Goal: Task Accomplishment & Management: Manage account settings

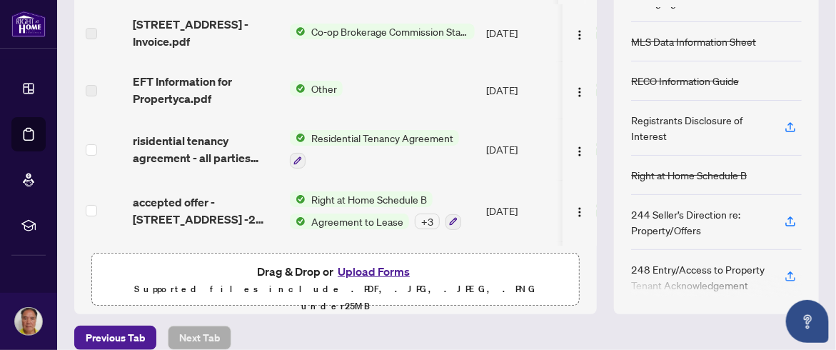
scroll to position [35, 0]
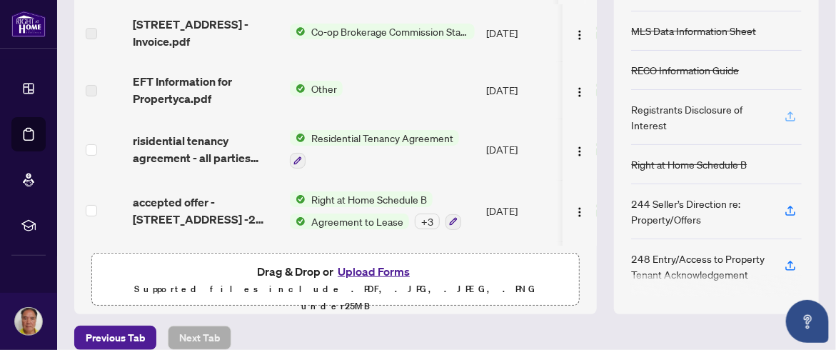
click at [784, 112] on icon "button" at bounding box center [790, 116] width 13 height 13
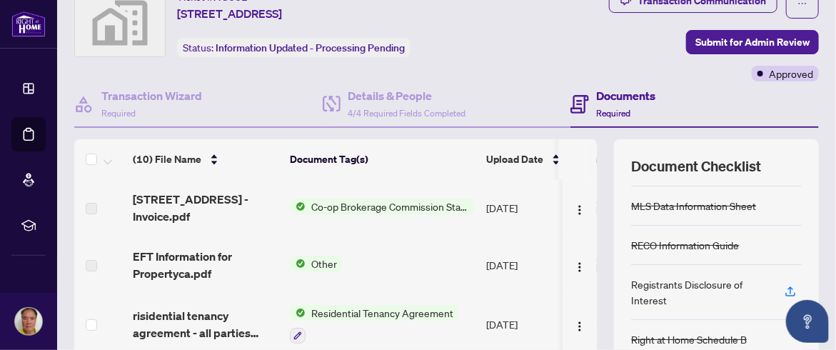
scroll to position [143, 0]
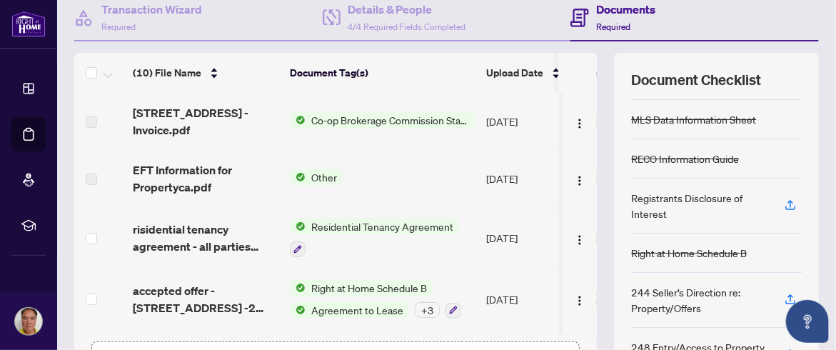
click at [317, 174] on span "Other" at bounding box center [324, 177] width 37 height 16
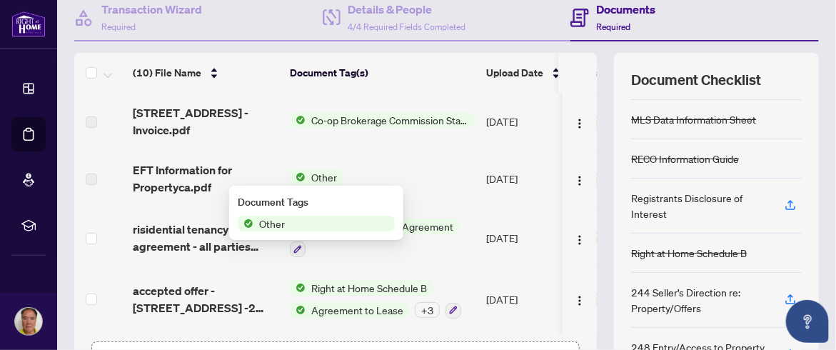
click at [283, 224] on span "Other" at bounding box center [272, 224] width 37 height 16
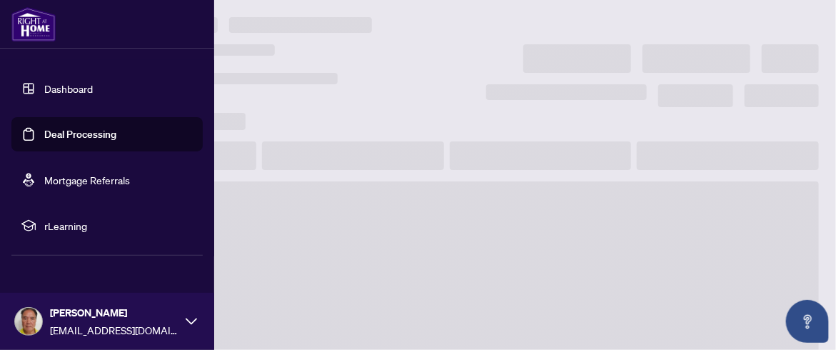
click at [52, 85] on link "Dashboard" at bounding box center [68, 88] width 49 height 13
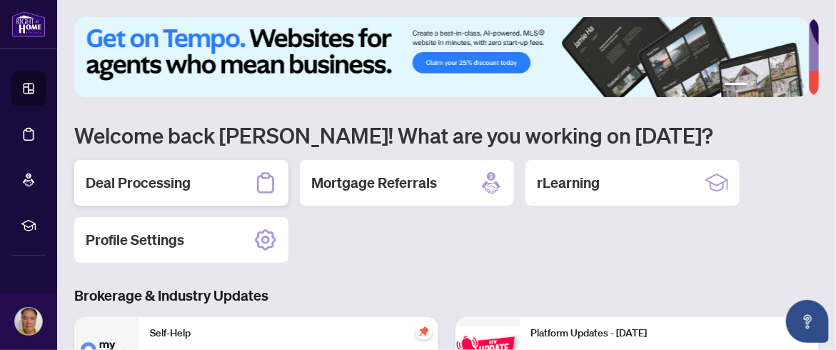
click at [141, 180] on h2 "Deal Processing" at bounding box center [138, 183] width 105 height 20
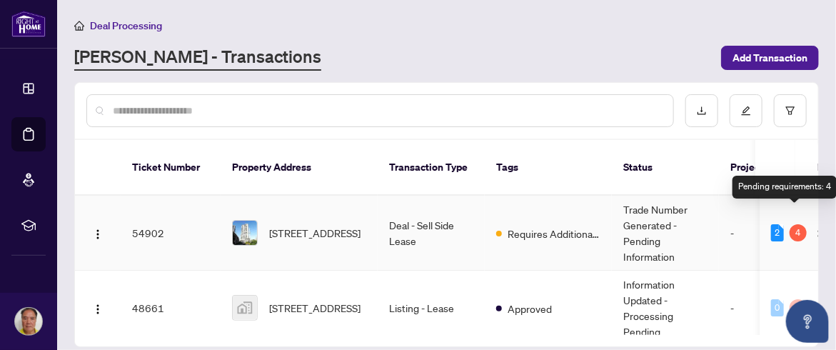
click at [793, 224] on div "4" at bounding box center [798, 232] width 17 height 17
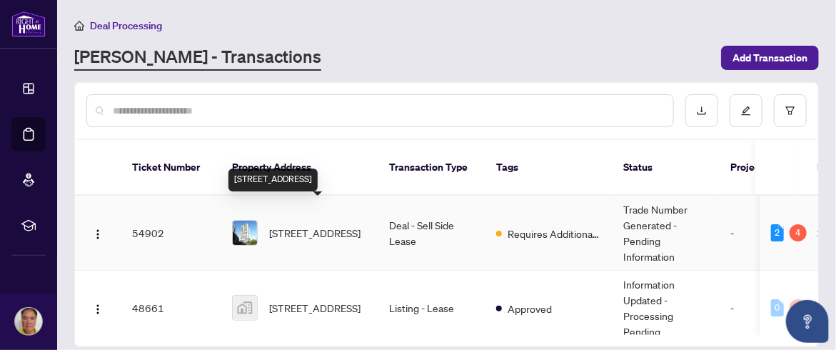
click at [291, 225] on span "[STREET_ADDRESS]" at bounding box center [314, 233] width 91 height 16
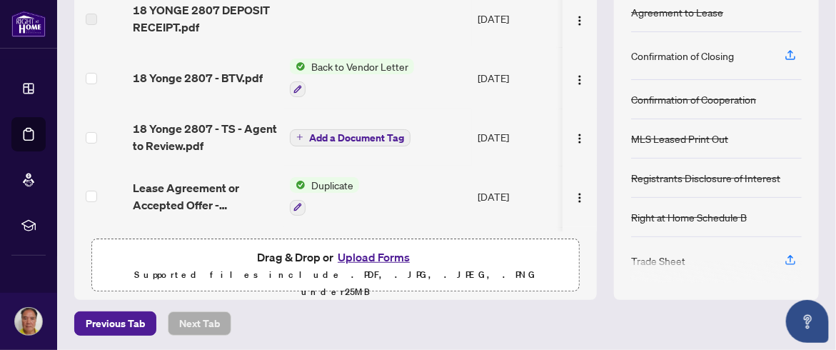
scroll to position [174, 0]
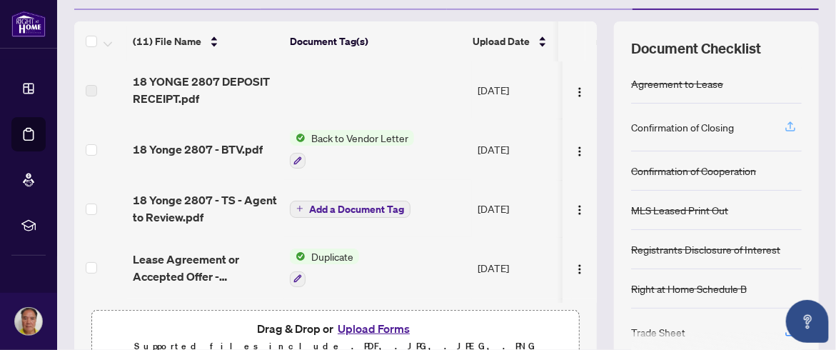
click at [785, 121] on icon "button" at bounding box center [790, 126] width 13 height 13
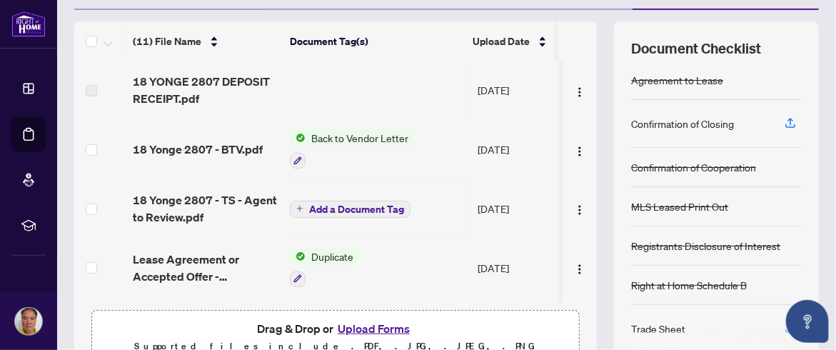
click at [784, 321] on icon "button" at bounding box center [790, 327] width 13 height 13
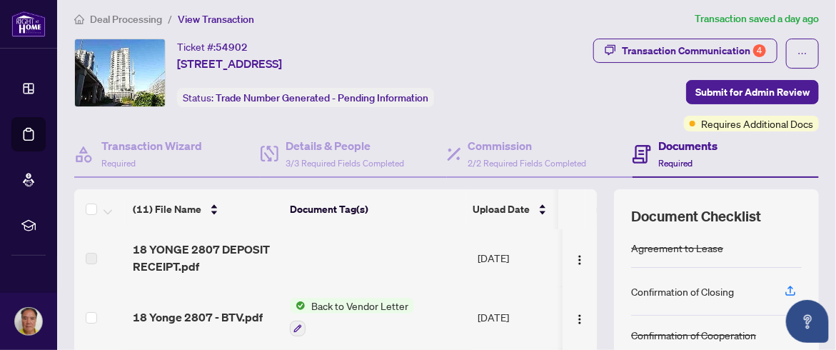
scroll to position [4, 0]
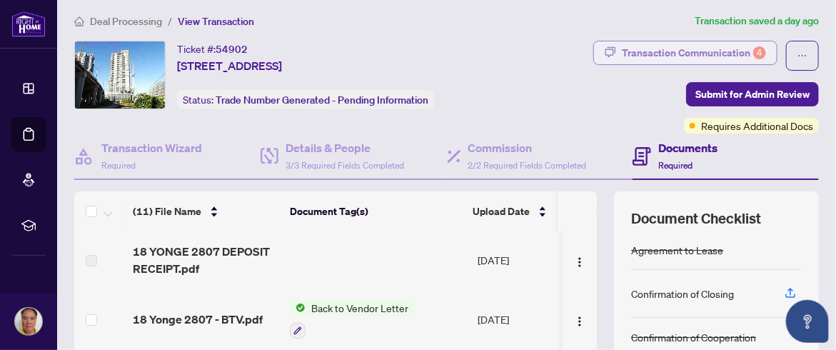
click at [709, 46] on div "Transaction Communication 4" at bounding box center [694, 52] width 144 height 23
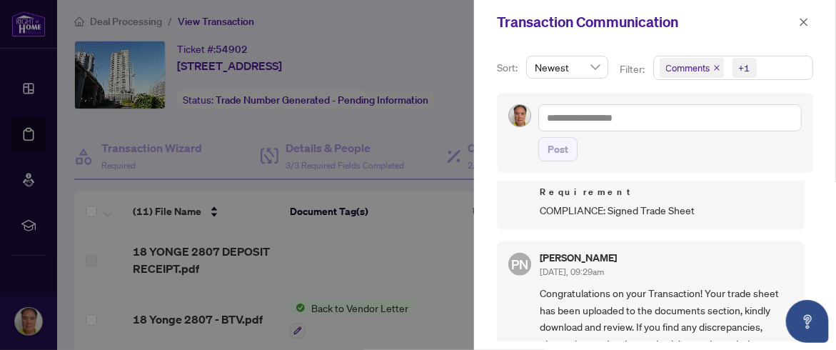
scroll to position [518, 0]
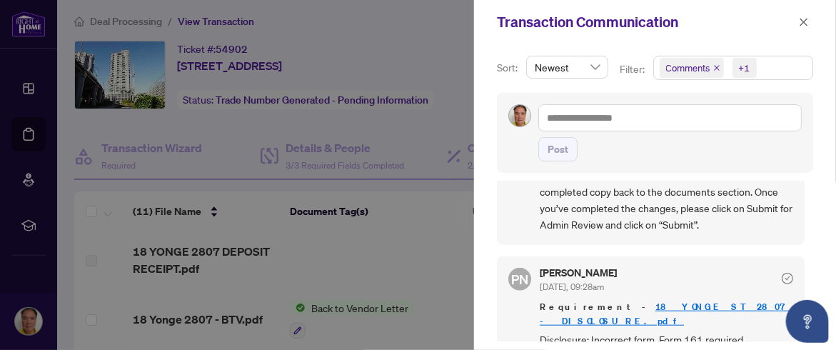
click at [638, 302] on link "18 YONGE ST 2807 - DISCLOSURE.pdf" at bounding box center [666, 314] width 253 height 26
click at [805, 24] on icon "close" at bounding box center [804, 22] width 10 height 10
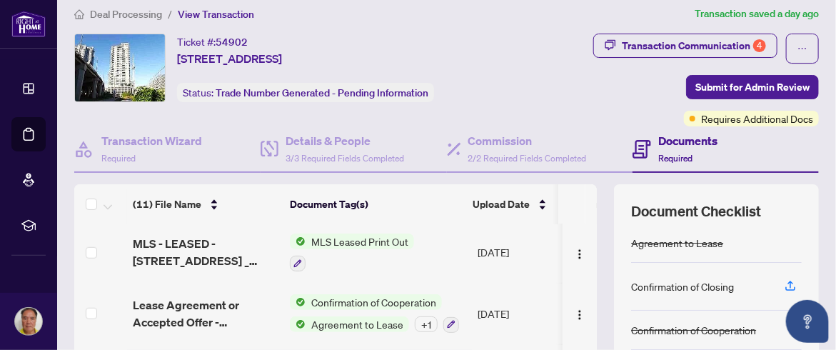
scroll to position [0, 0]
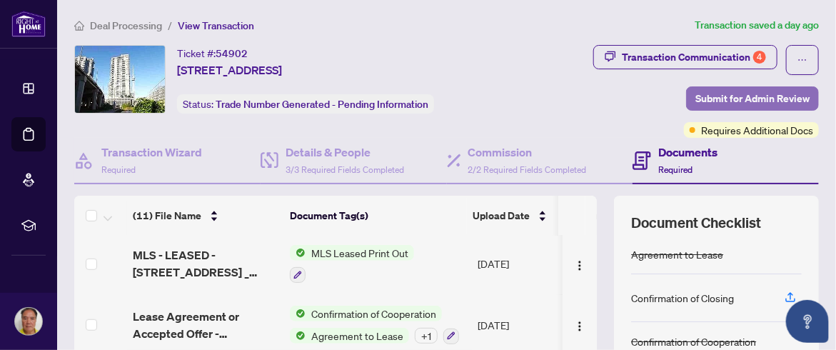
click at [761, 94] on span "Submit for Admin Review" at bounding box center [753, 98] width 114 height 23
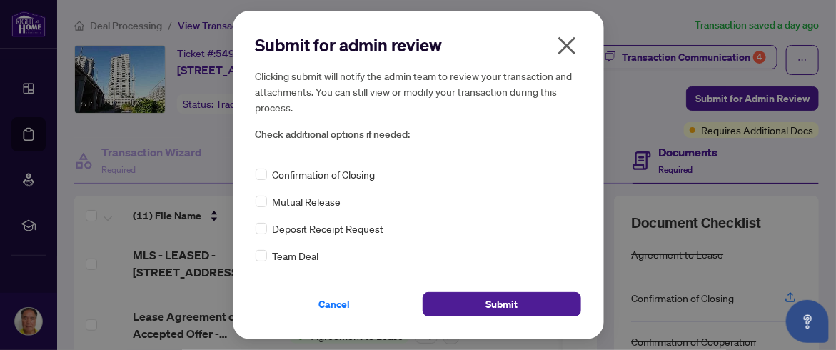
click at [560, 48] on icon "close" at bounding box center [567, 45] width 23 height 23
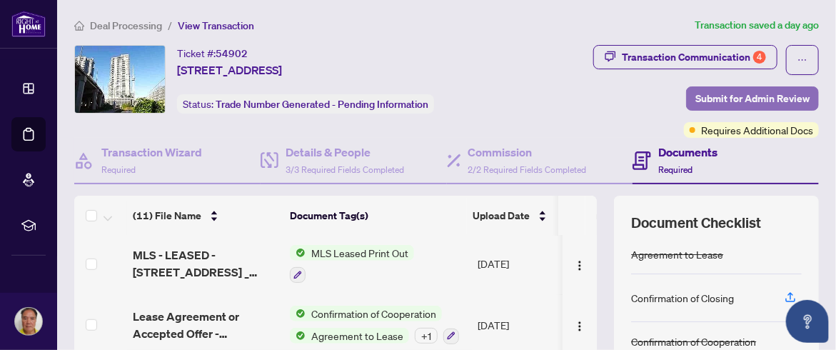
click at [726, 95] on span "Submit for Admin Review" at bounding box center [753, 98] width 114 height 23
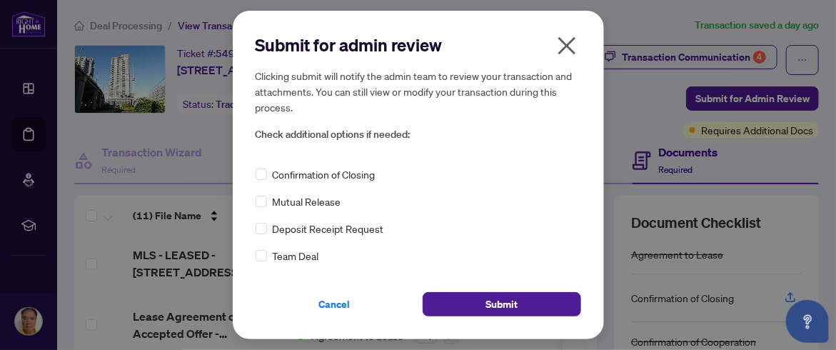
click at [561, 46] on icon "close" at bounding box center [567, 45] width 23 height 23
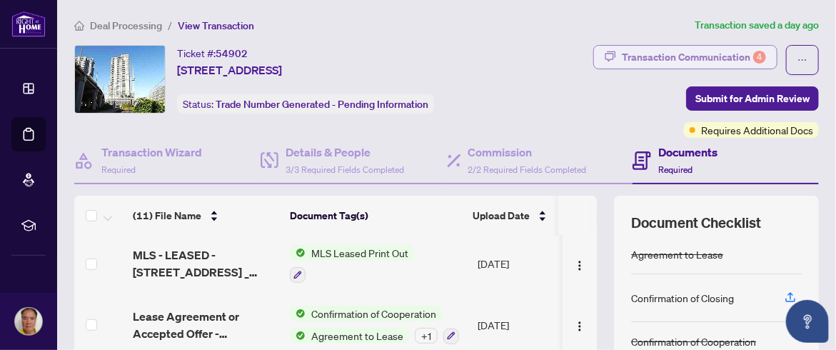
click at [740, 57] on div "Transaction Communication 4" at bounding box center [694, 57] width 144 height 23
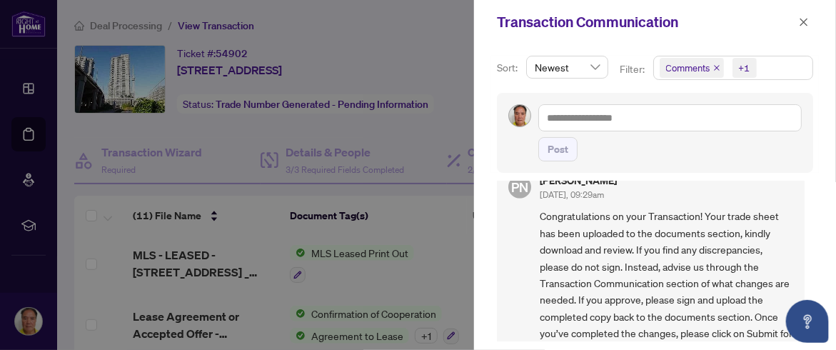
scroll to position [375, 0]
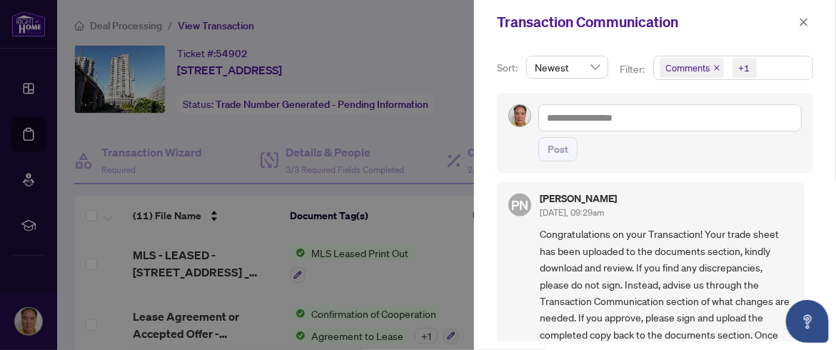
click at [212, 119] on div at bounding box center [418, 175] width 836 height 350
click at [810, 19] on button "button" at bounding box center [804, 22] width 19 height 17
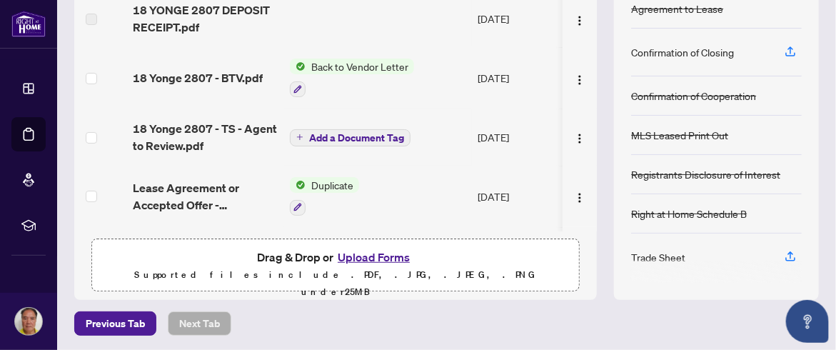
scroll to position [31, 0]
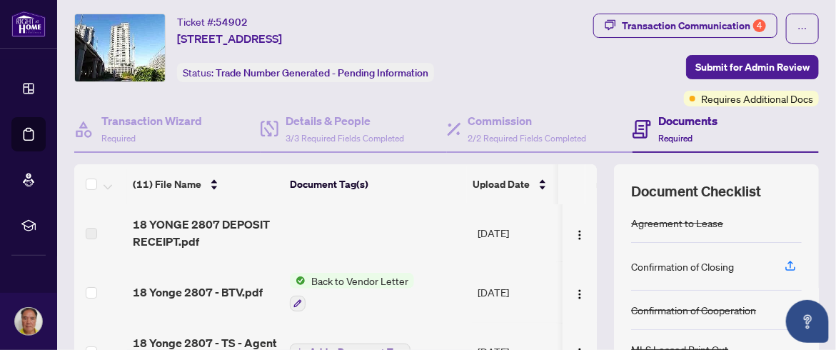
click at [356, 280] on span "Back to Vendor Letter" at bounding box center [360, 281] width 109 height 16
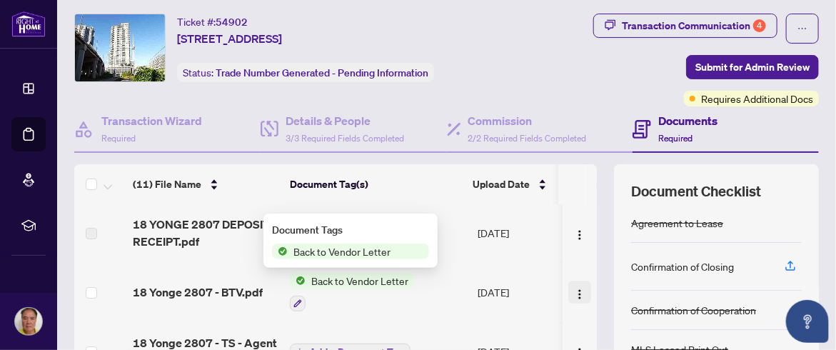
click at [574, 291] on img "button" at bounding box center [579, 293] width 11 height 11
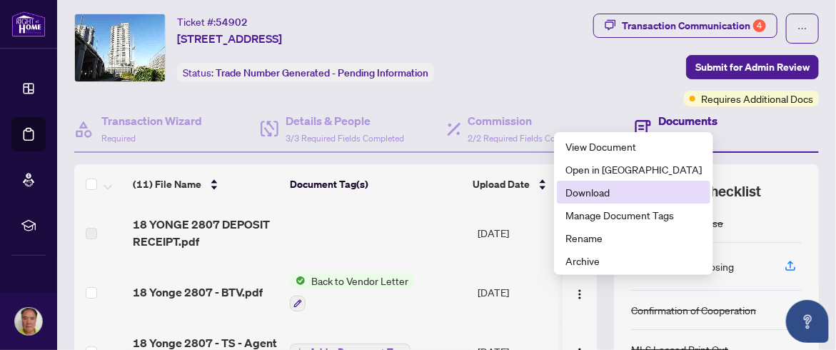
click at [591, 186] on span "Download" at bounding box center [634, 192] width 136 height 16
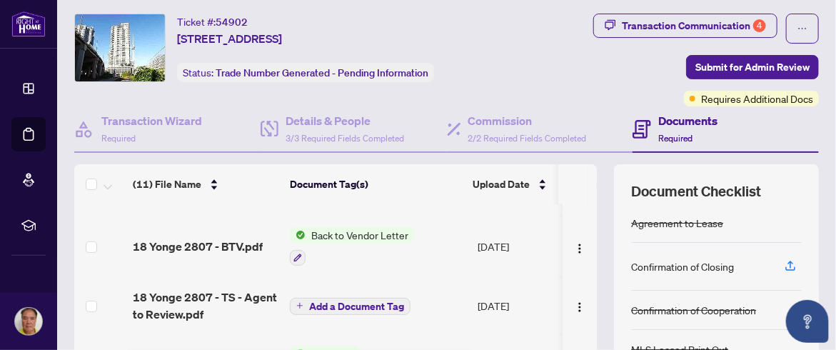
scroll to position [71, 0]
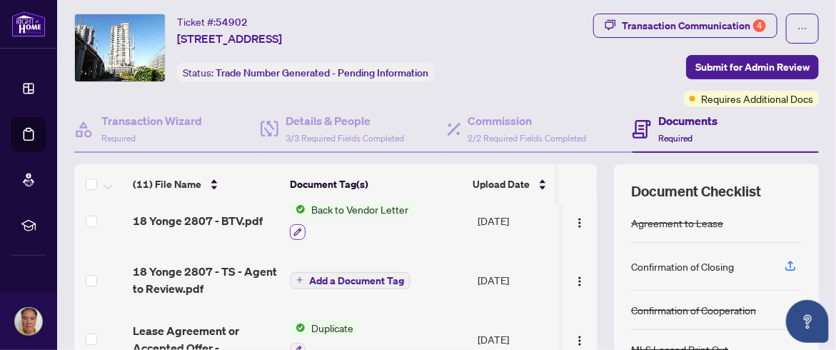
click at [300, 231] on icon "button" at bounding box center [297, 232] width 9 height 9
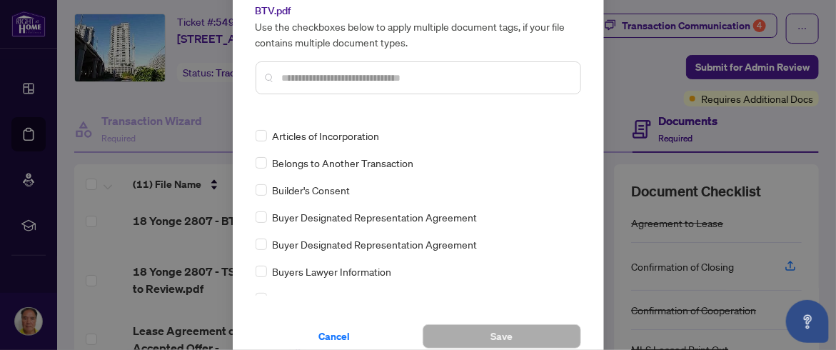
scroll to position [428, 0]
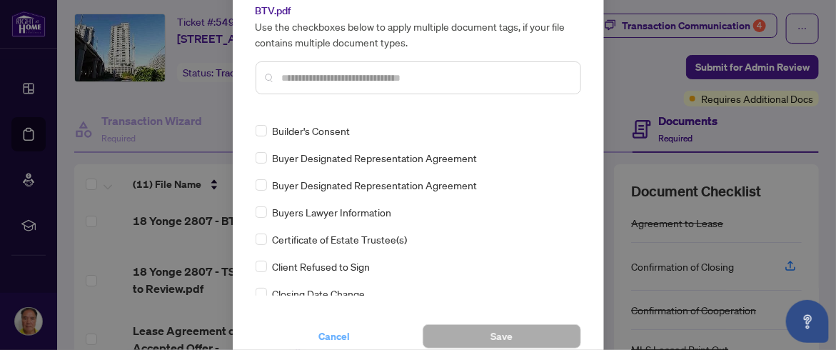
click at [328, 337] on span "Cancel" at bounding box center [334, 336] width 31 height 23
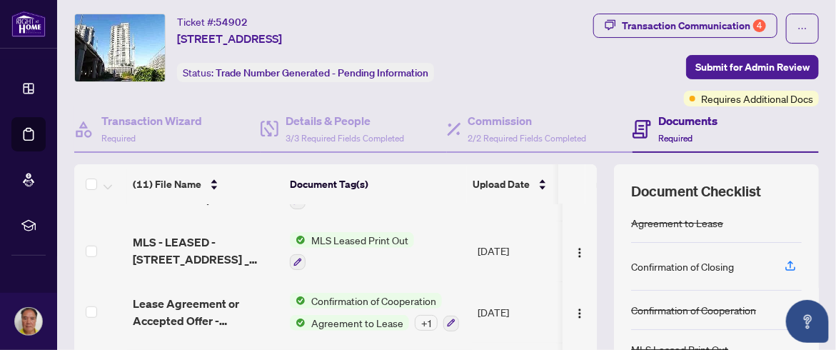
scroll to position [423, 0]
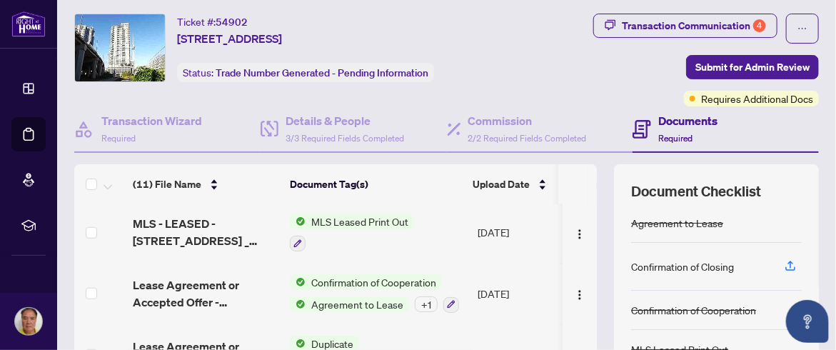
click at [384, 214] on span "MLS Leased Print Out" at bounding box center [360, 222] width 109 height 16
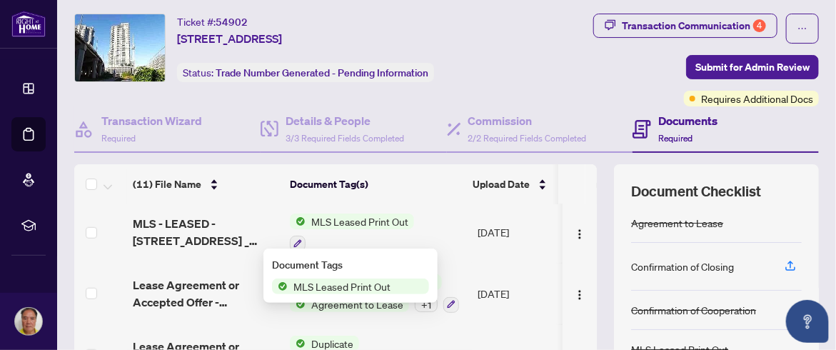
click at [344, 288] on span "MLS Leased Print Out" at bounding box center [342, 286] width 109 height 16
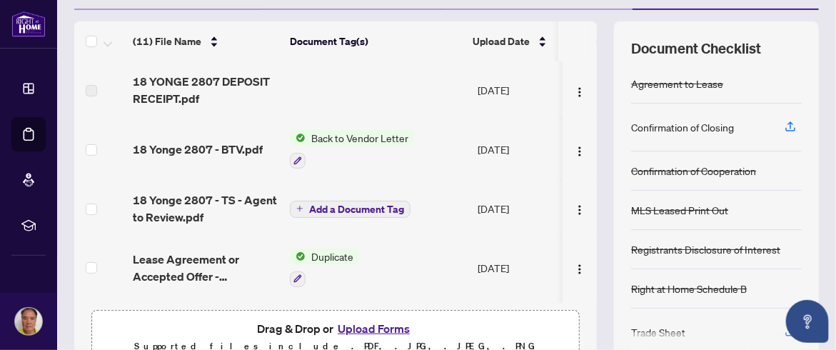
scroll to position [71, 0]
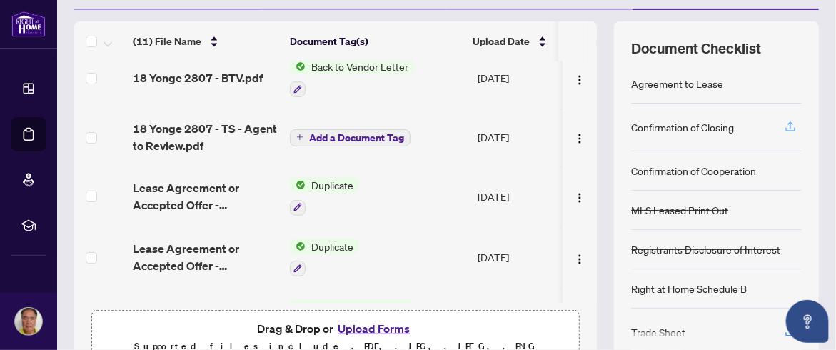
click at [784, 124] on icon "button" at bounding box center [790, 126] width 13 height 13
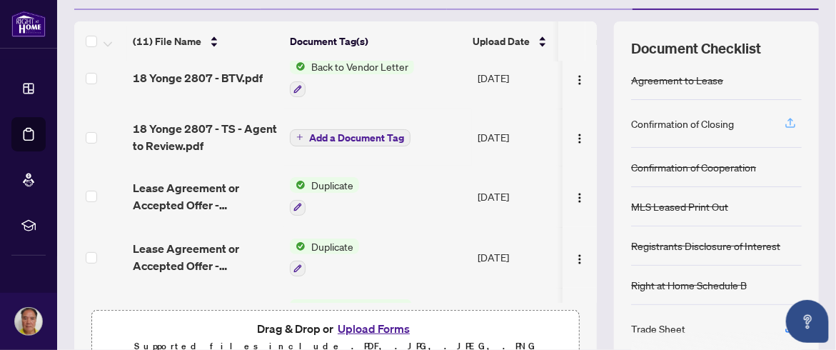
click at [788, 121] on icon "button" at bounding box center [791, 121] width 6 height 7
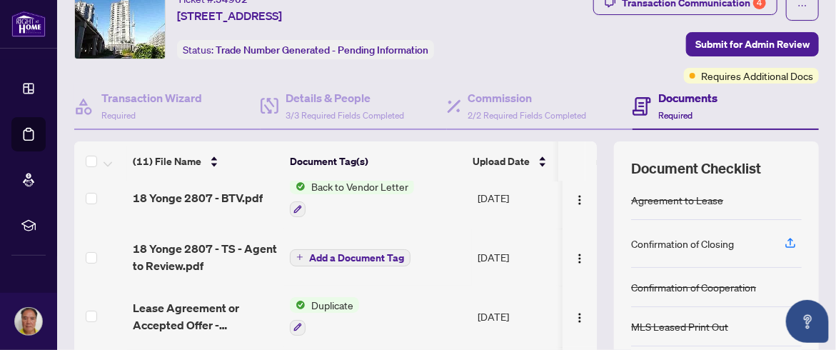
scroll to position [46, 0]
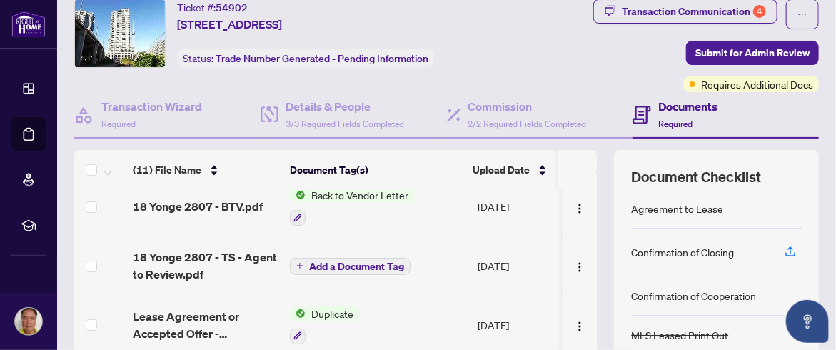
click at [658, 108] on h4 "Documents" at bounding box center [687, 106] width 59 height 17
click at [674, 120] on span "Required" at bounding box center [675, 124] width 34 height 11
click at [641, 111] on icon at bounding box center [642, 115] width 19 height 19
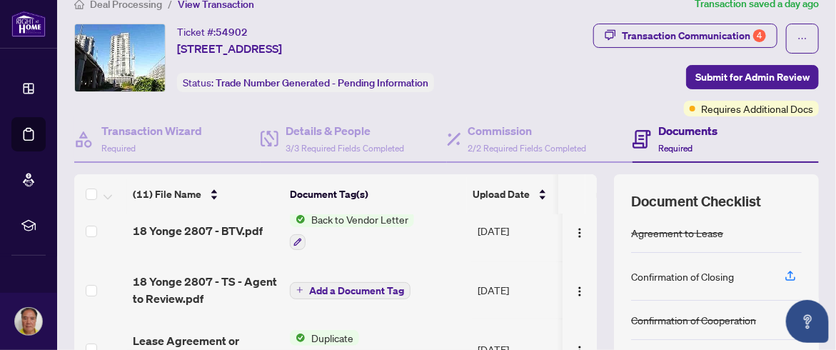
scroll to position [0, 0]
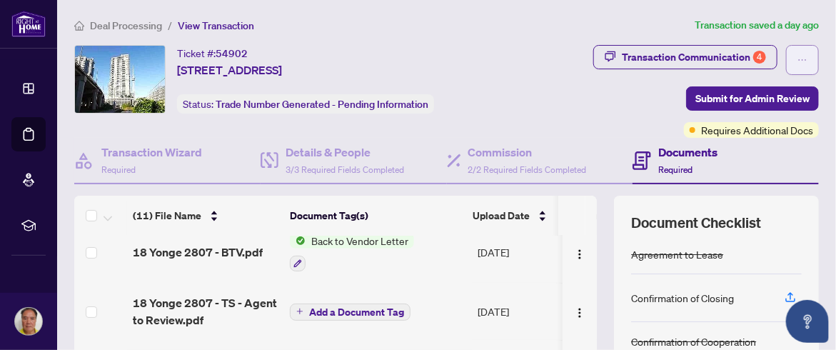
click at [798, 58] on icon "ellipsis" at bounding box center [803, 60] width 10 height 10
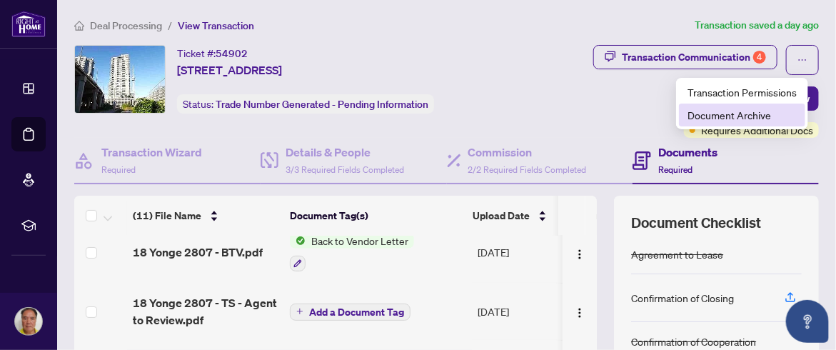
click at [761, 113] on span "Document Archive" at bounding box center [742, 115] width 109 height 16
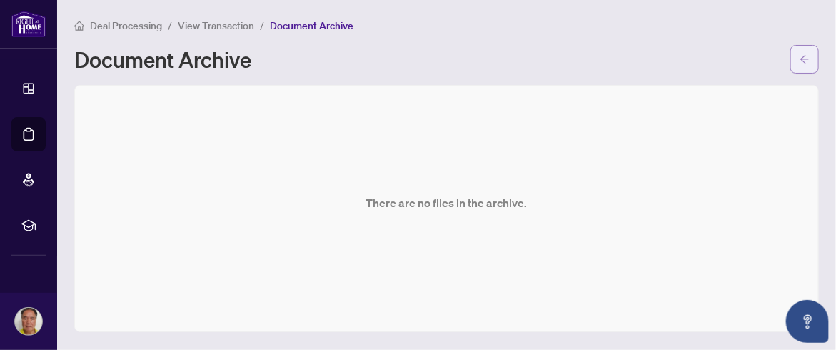
click at [805, 58] on icon "arrow-left" at bounding box center [805, 59] width 10 height 10
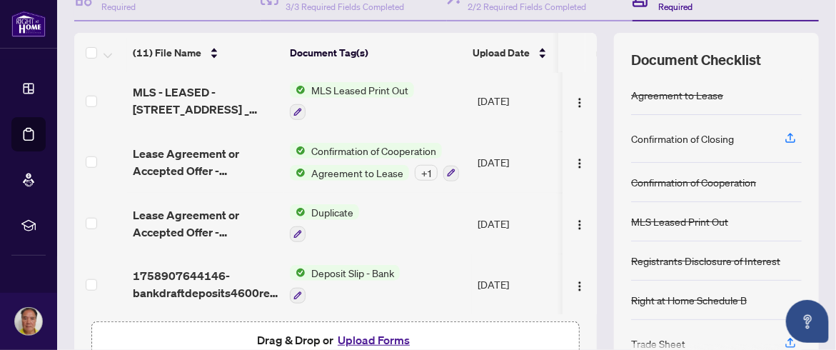
scroll to position [31, 0]
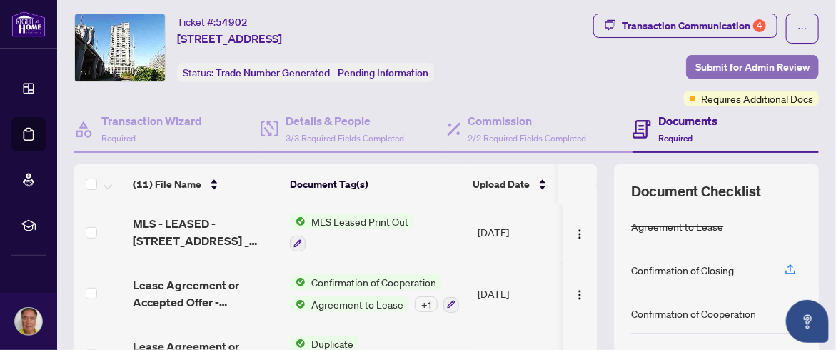
click at [718, 64] on span "Submit for Admin Review" at bounding box center [753, 67] width 114 height 23
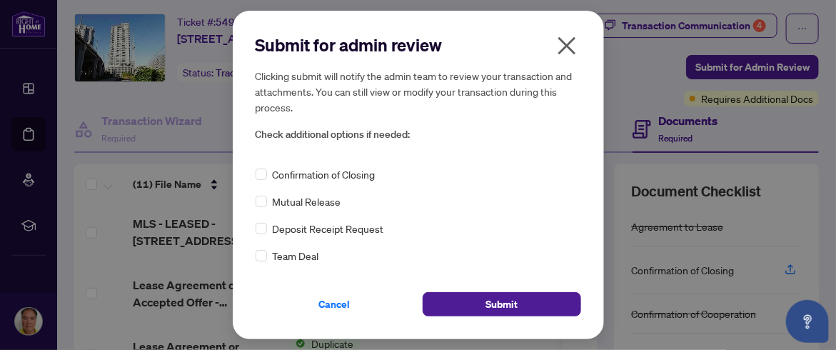
click at [566, 49] on icon "close" at bounding box center [567, 45] width 23 height 23
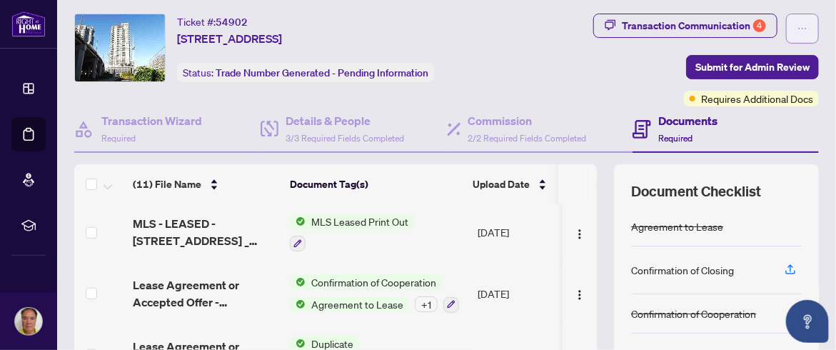
click at [801, 24] on button "button" at bounding box center [802, 29] width 33 height 30
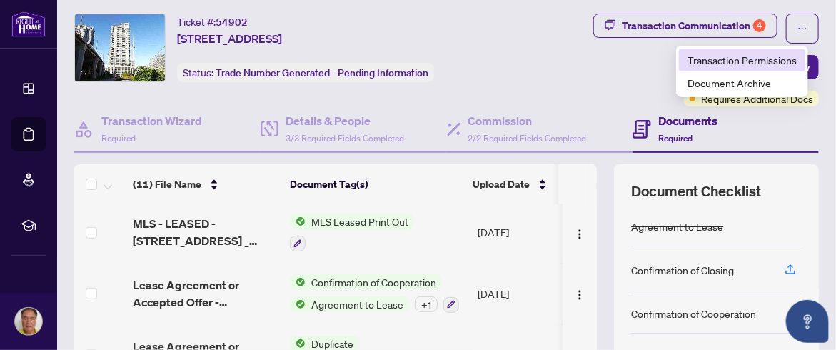
click at [741, 63] on span "Transaction Permissions" at bounding box center [742, 60] width 109 height 16
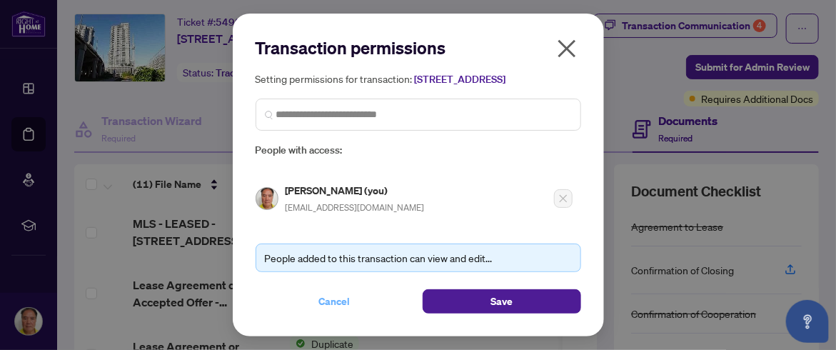
click at [326, 305] on span "Cancel" at bounding box center [334, 301] width 31 height 23
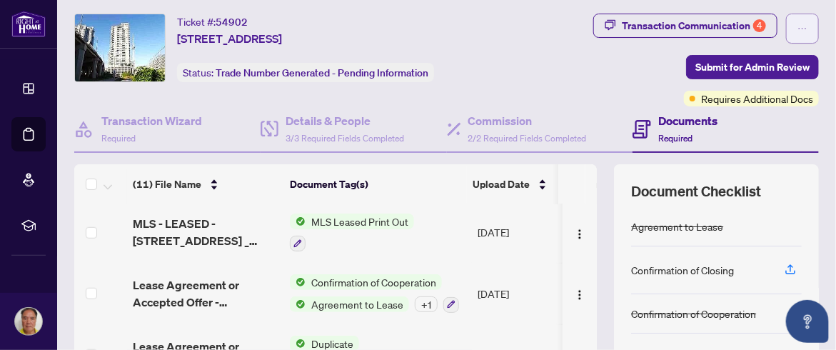
click at [798, 25] on icon "ellipsis" at bounding box center [803, 29] width 10 height 10
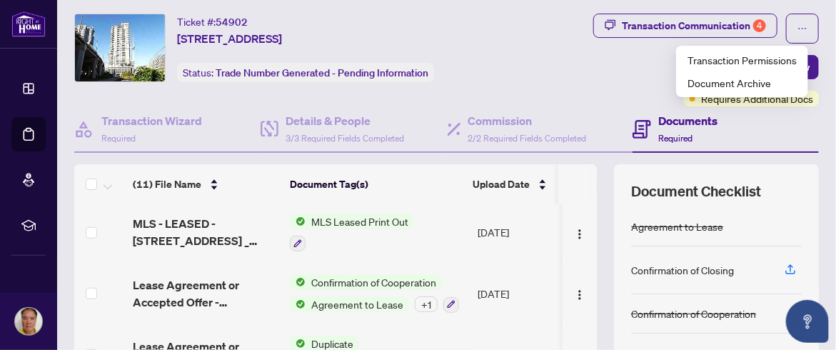
click at [596, 66] on div "Transaction Communication 4 Submit for Admin Review Requires Additional Docs" at bounding box center [668, 60] width 303 height 93
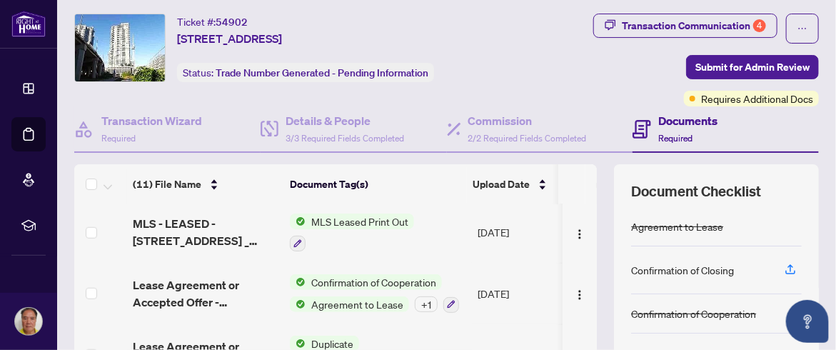
click at [661, 119] on h4 "Documents" at bounding box center [687, 120] width 59 height 17
click at [640, 129] on icon at bounding box center [642, 129] width 19 height 19
click at [658, 134] on span "Required" at bounding box center [675, 138] width 34 height 11
click at [784, 266] on icon "button" at bounding box center [790, 269] width 13 height 13
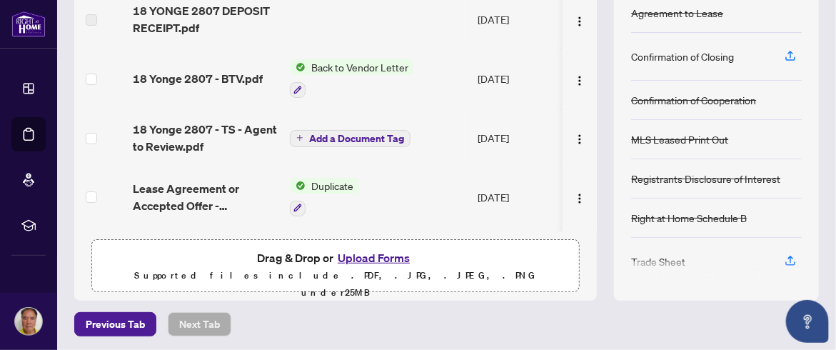
scroll to position [246, 0]
click at [784, 254] on icon "button" at bounding box center [790, 260] width 13 height 13
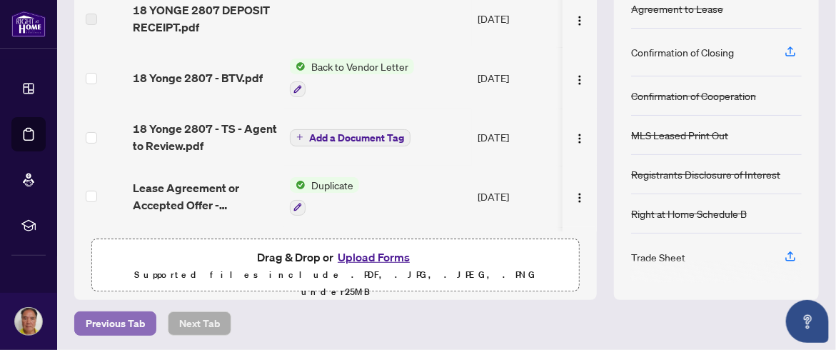
click at [126, 318] on span "Previous Tab" at bounding box center [115, 323] width 59 height 23
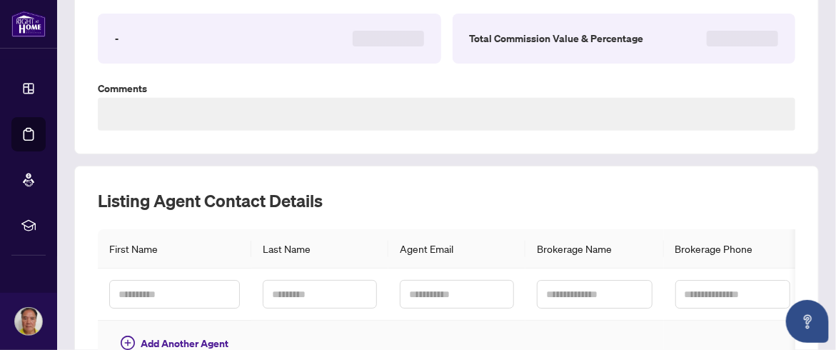
type textarea "**********"
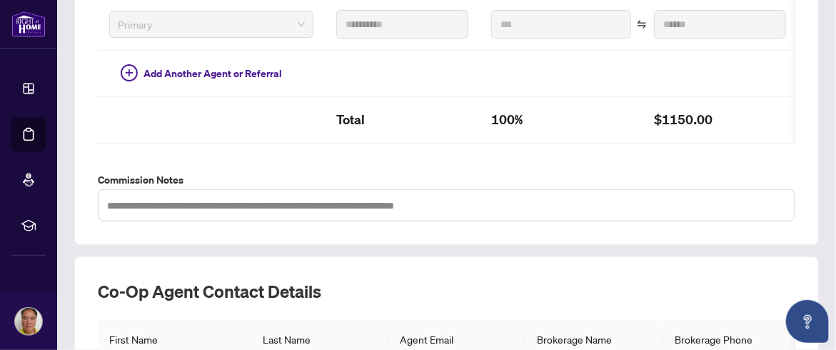
scroll to position [531, 0]
